Goal: Navigation & Orientation: Find specific page/section

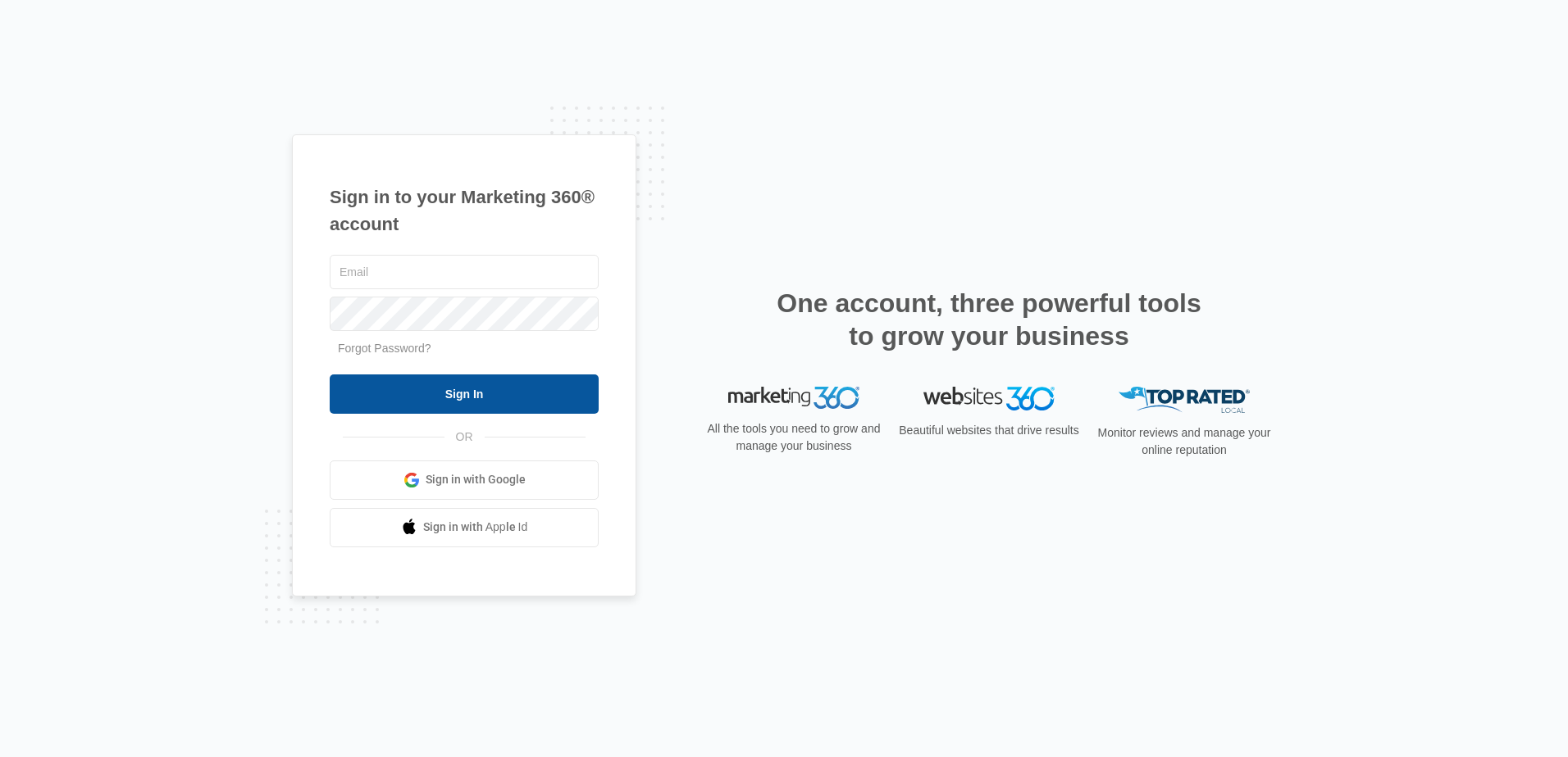
type input "[EMAIL_ADDRESS][DOMAIN_NAME]"
click at [447, 397] on input "Sign In" at bounding box center [464, 394] width 270 height 39
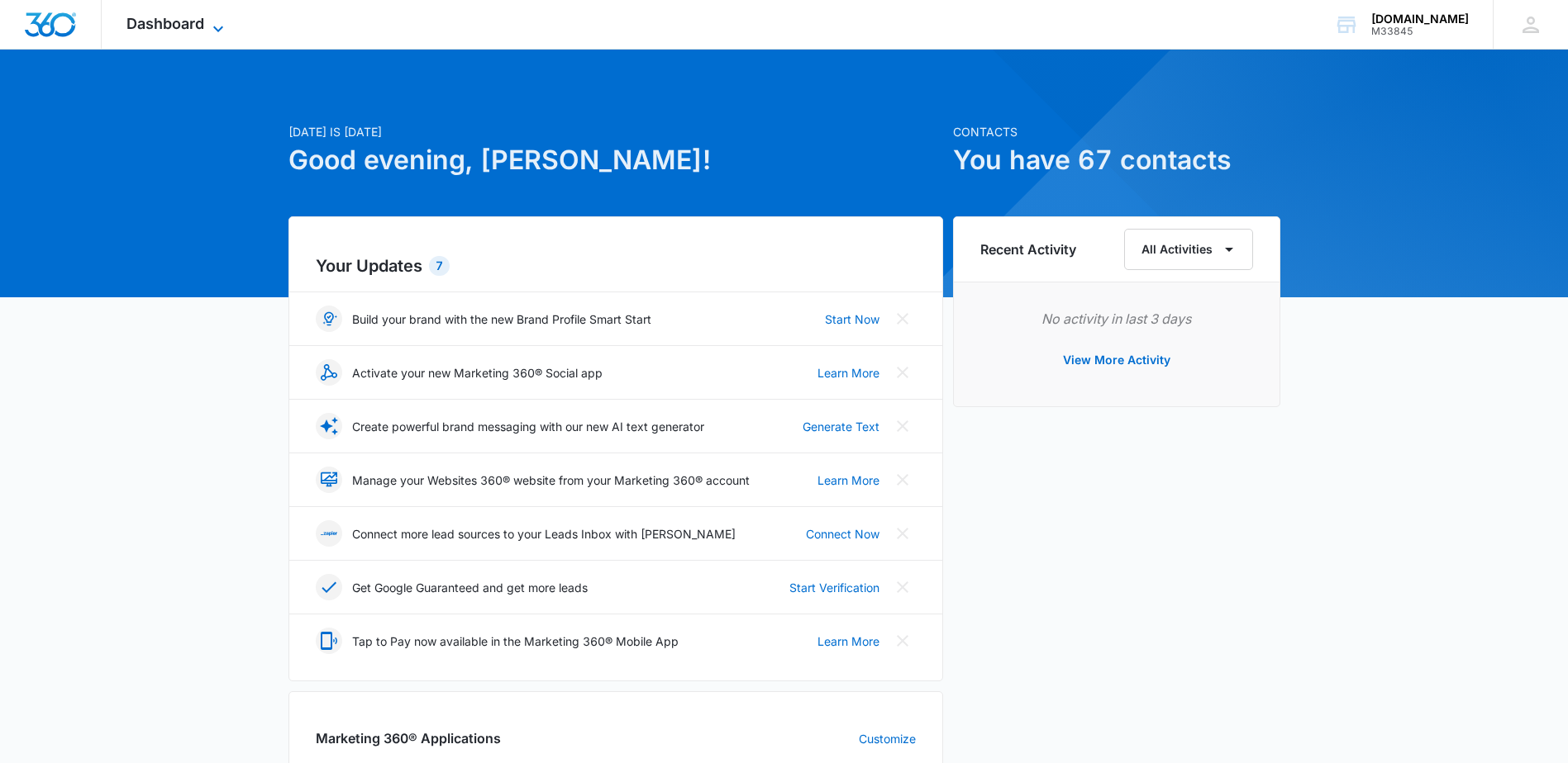
click at [181, 25] on span "Dashboard" at bounding box center [166, 24] width 77 height 18
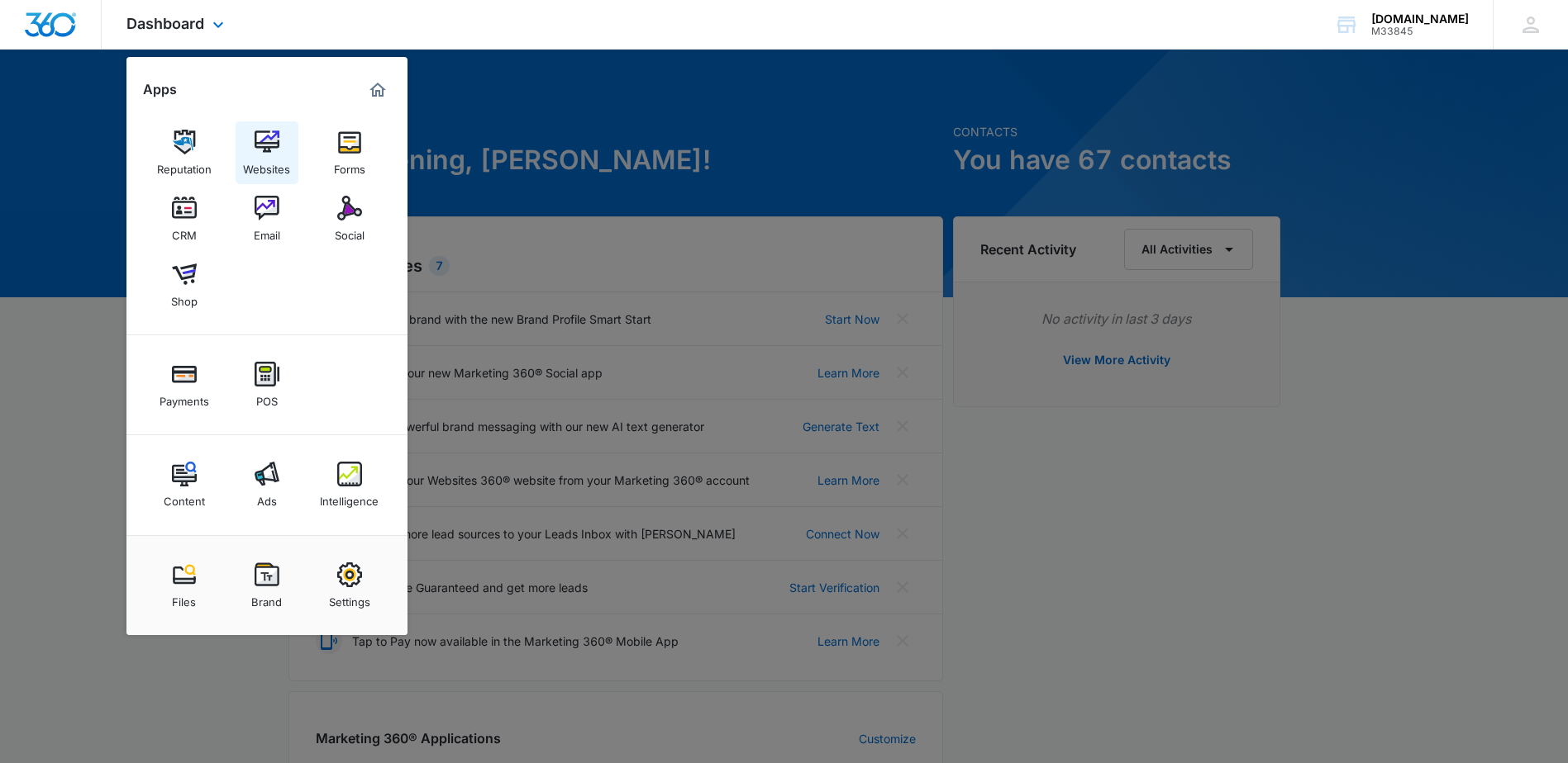
click at [272, 164] on div "Websites" at bounding box center [267, 165] width 48 height 22
